Goal: Information Seeking & Learning: Learn about a topic

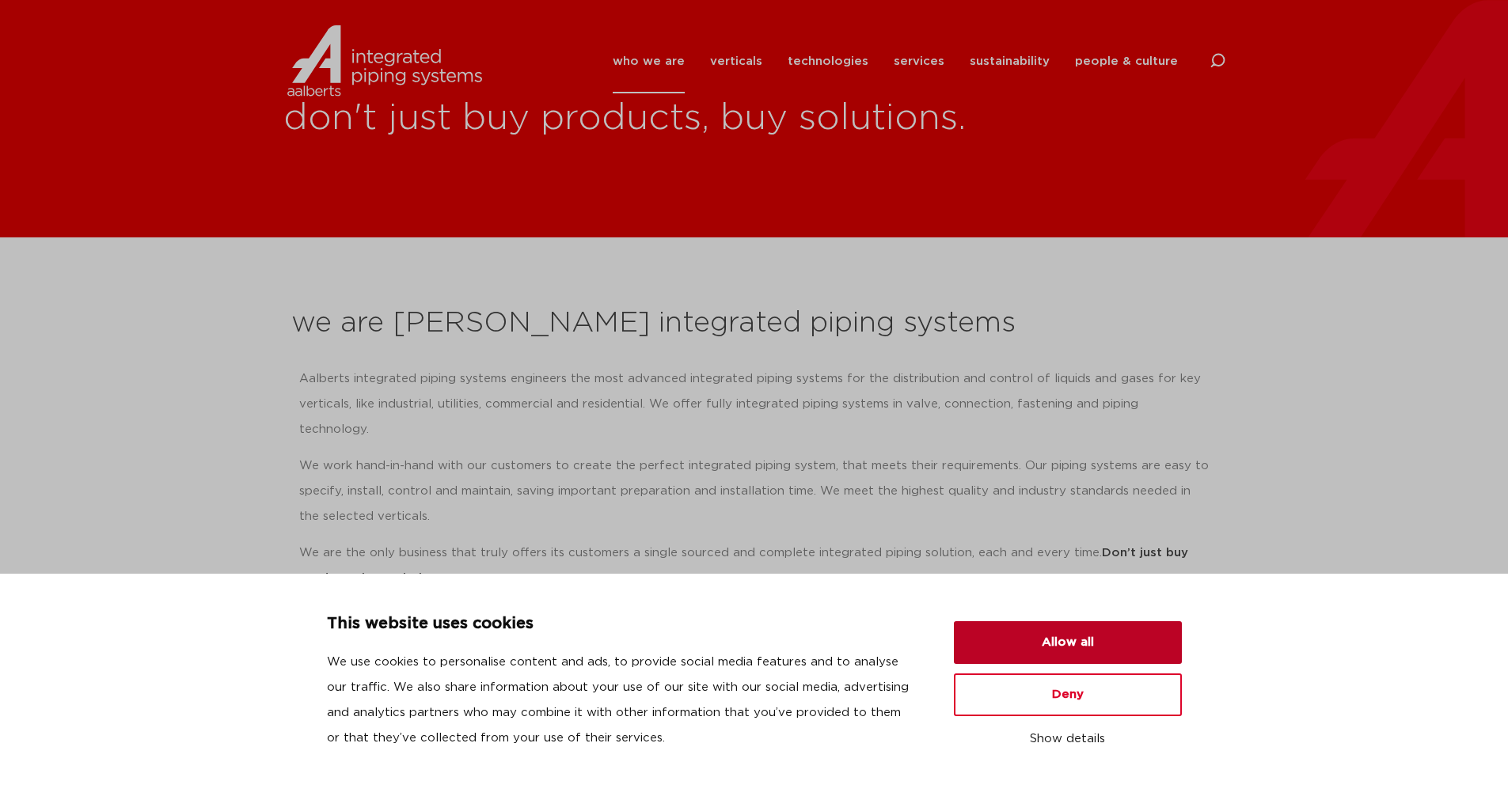
click at [1017, 642] on button "Allow all" at bounding box center [1068, 642] width 228 height 43
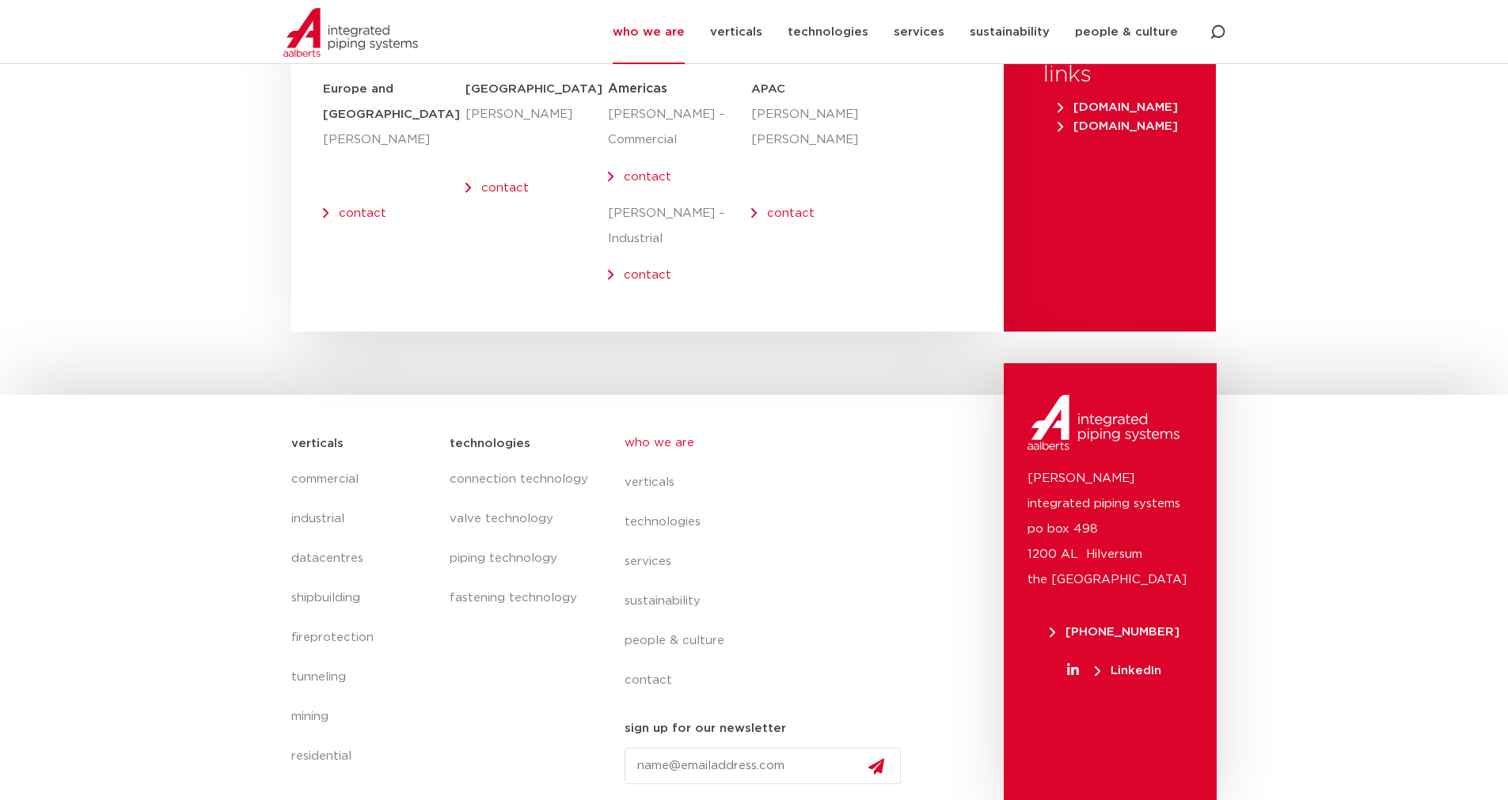
scroll to position [6498, 0]
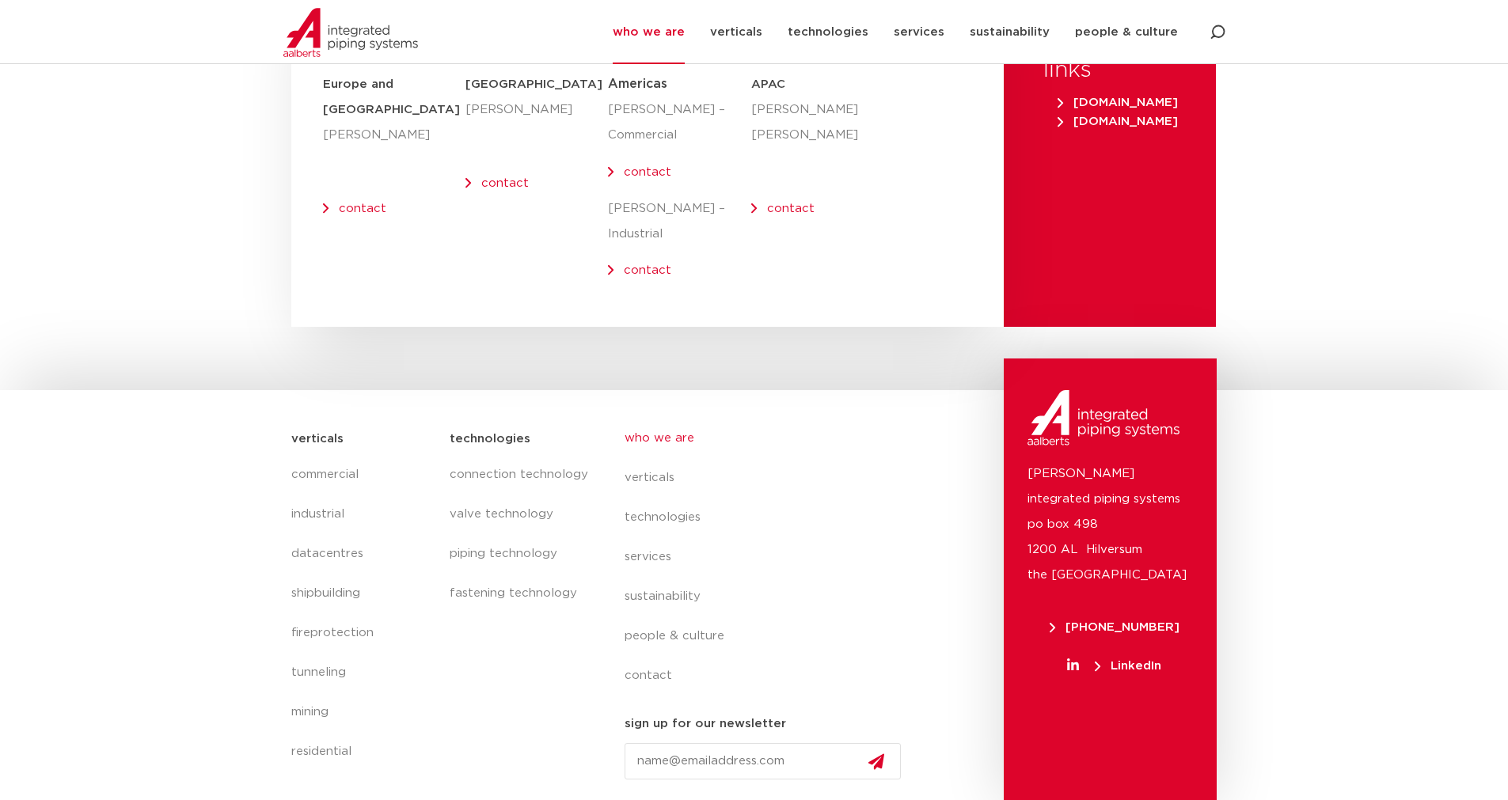
click at [653, 438] on link "who we are" at bounding box center [769, 439] width 290 height 40
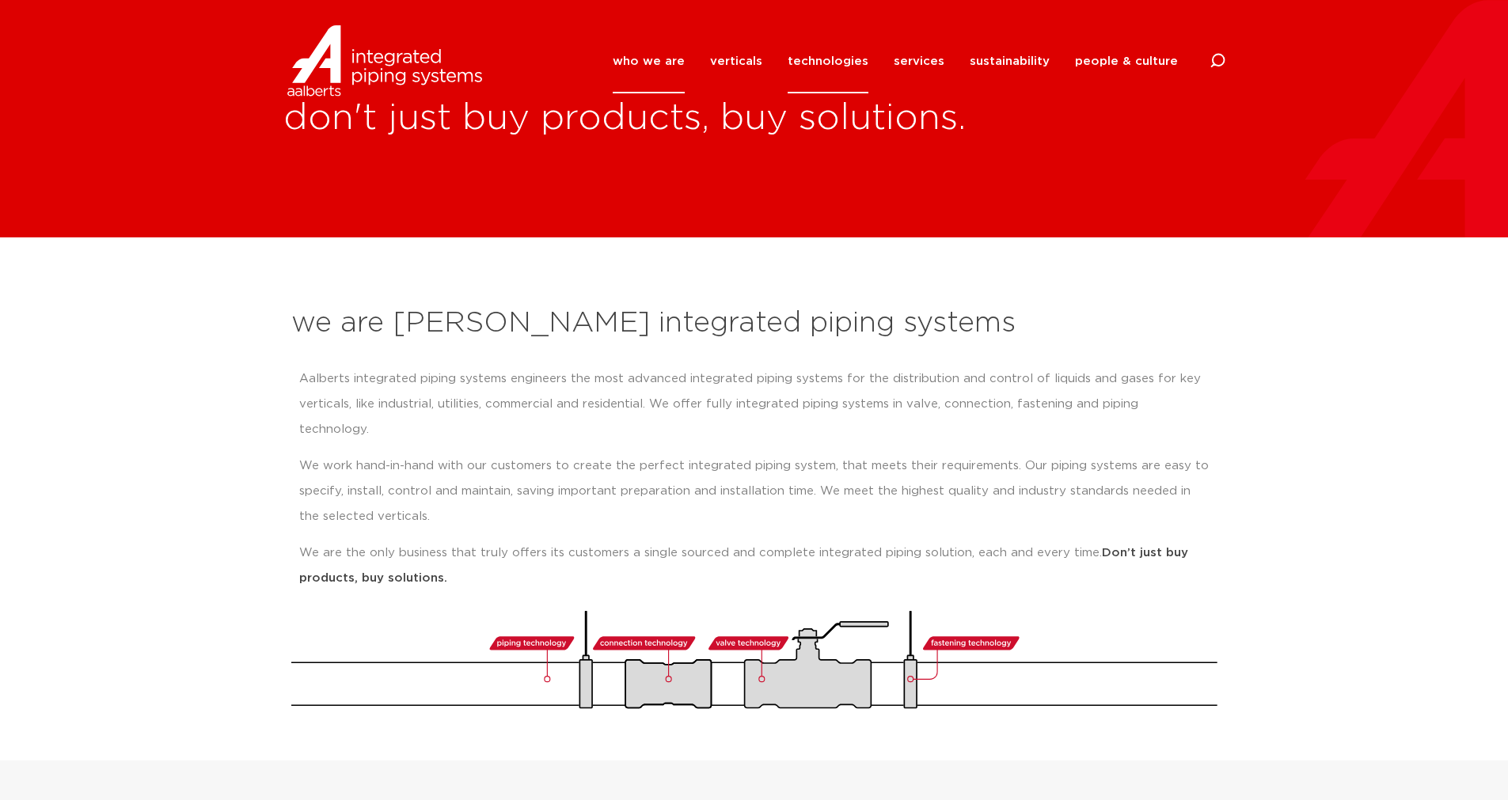
click at [848, 70] on link "technologies" at bounding box center [827, 61] width 81 height 64
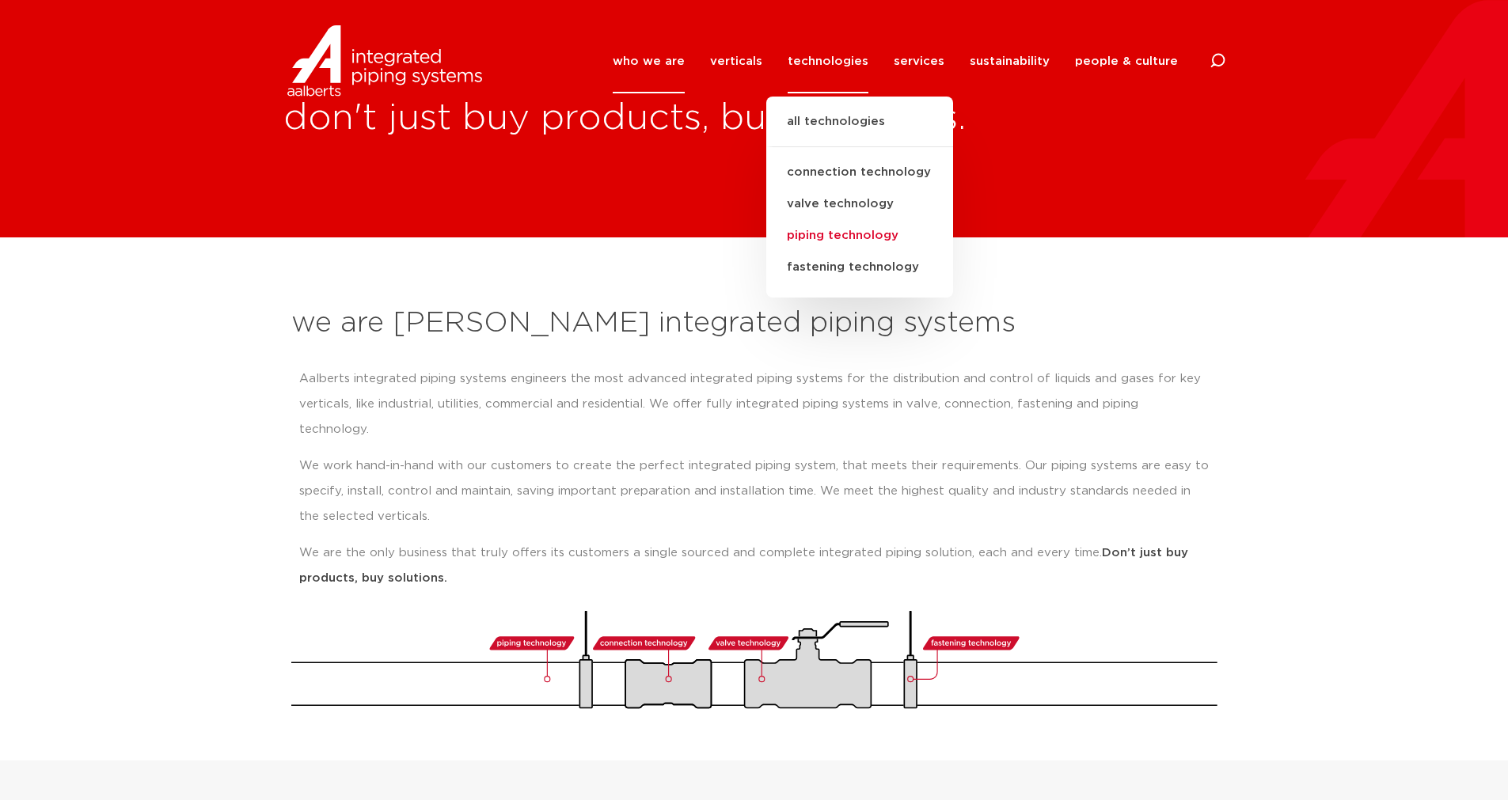
click at [847, 244] on link "piping technology" at bounding box center [859, 236] width 187 height 32
